Goal: Transaction & Acquisition: Purchase product/service

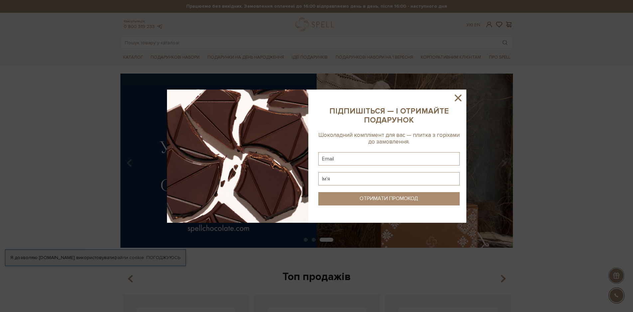
click at [460, 96] on icon at bounding box center [458, 97] width 7 height 7
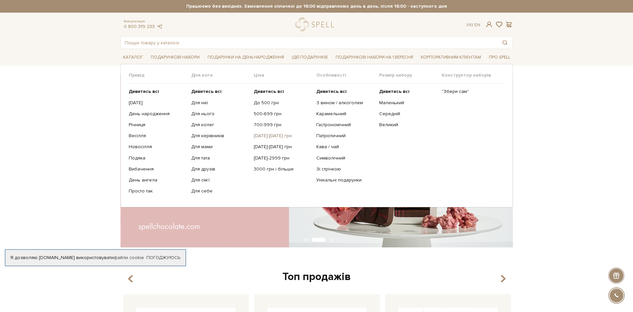
click at [269, 134] on link "[DATE]-[DATE] грн" at bounding box center [283, 136] width 58 height 6
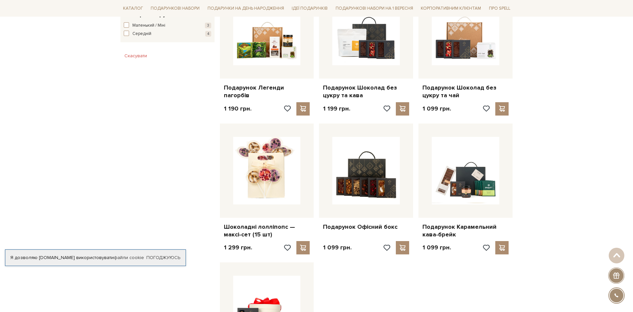
scroll to position [466, 0]
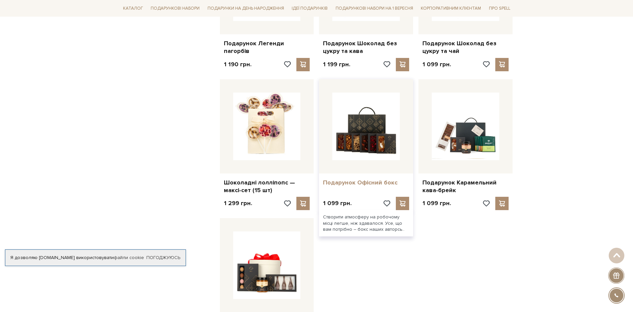
click at [353, 182] on link "Подарунок Офісний бокс" at bounding box center [366, 183] width 86 height 8
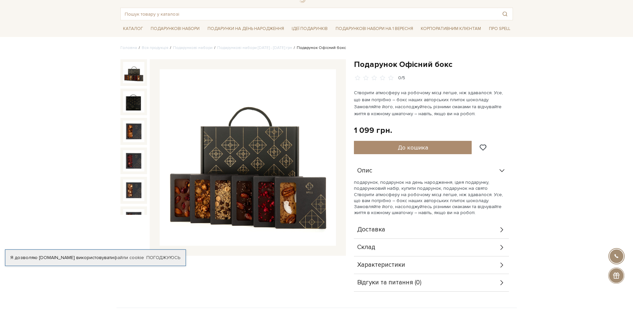
scroll to position [67, 0]
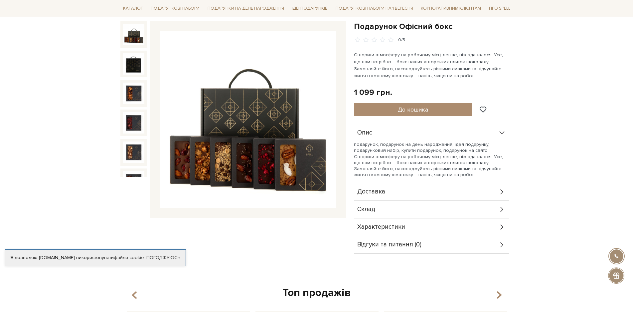
click at [500, 208] on icon at bounding box center [501, 208] width 7 height 7
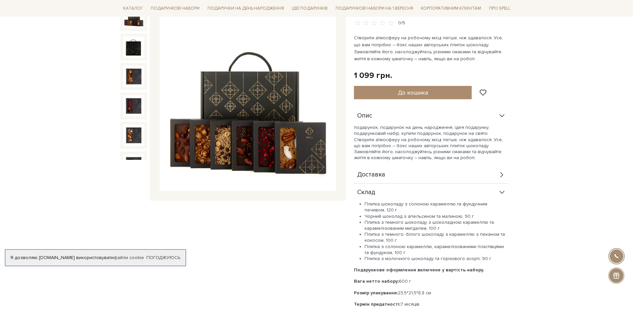
scroll to position [100, 0]
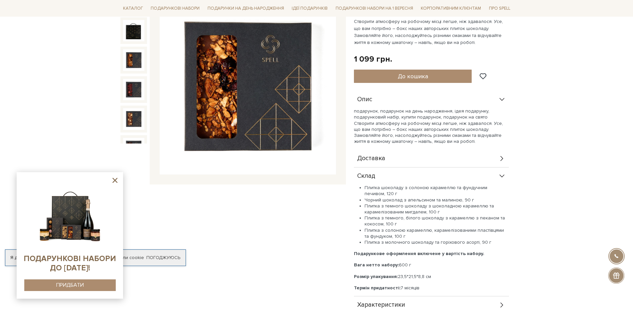
click at [130, 54] on img at bounding box center [133, 59] width 21 height 21
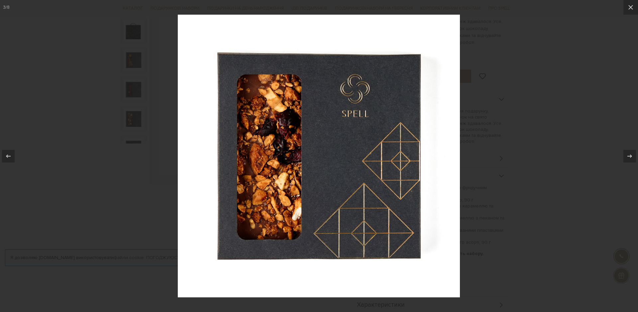
click at [451, 165] on img at bounding box center [319, 156] width 282 height 282
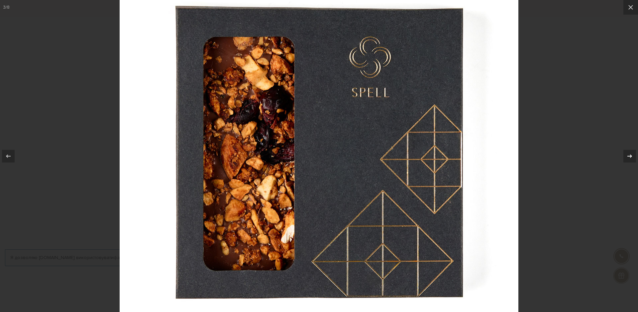
click at [630, 153] on icon at bounding box center [630, 156] width 8 height 8
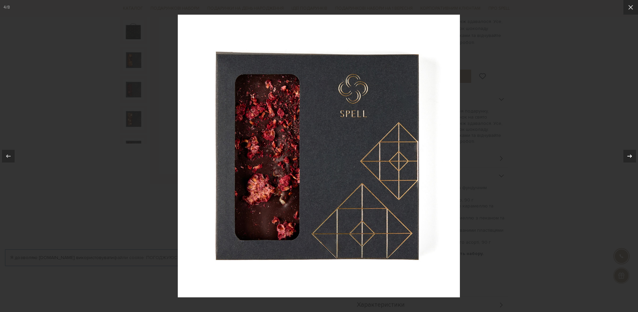
click at [630, 153] on icon at bounding box center [630, 156] width 8 height 8
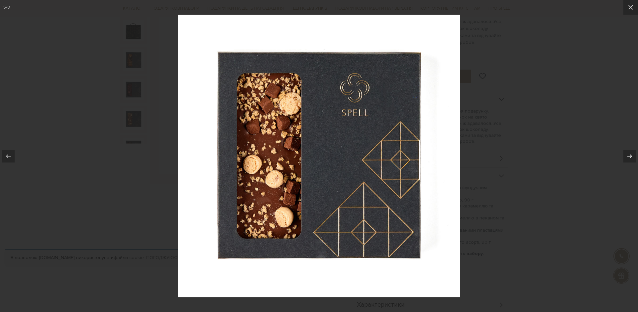
click at [630, 153] on icon at bounding box center [630, 156] width 8 height 8
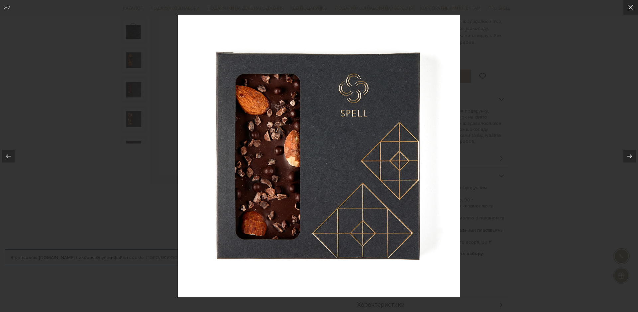
click at [630, 153] on icon at bounding box center [630, 156] width 8 height 8
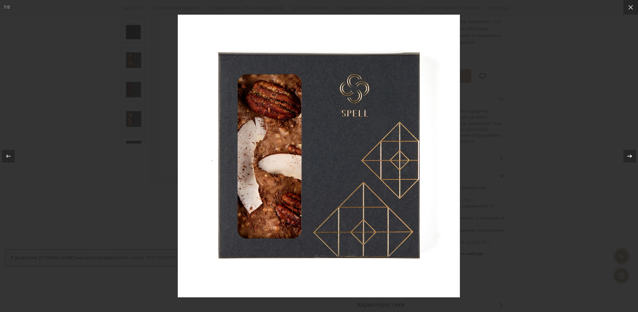
click at [630, 153] on icon at bounding box center [630, 156] width 8 height 8
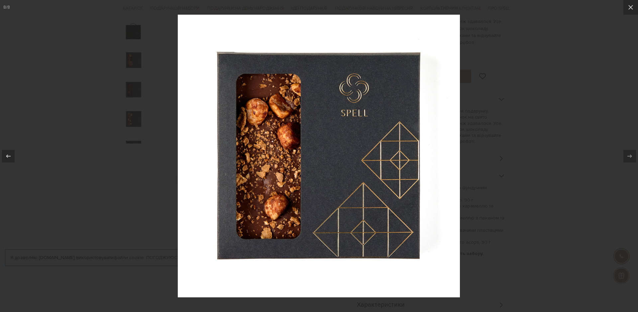
click at [630, 153] on icon at bounding box center [630, 156] width 8 height 8
click at [614, 169] on div at bounding box center [319, 156] width 638 height 312
